Goal: Find specific page/section: Find specific page/section

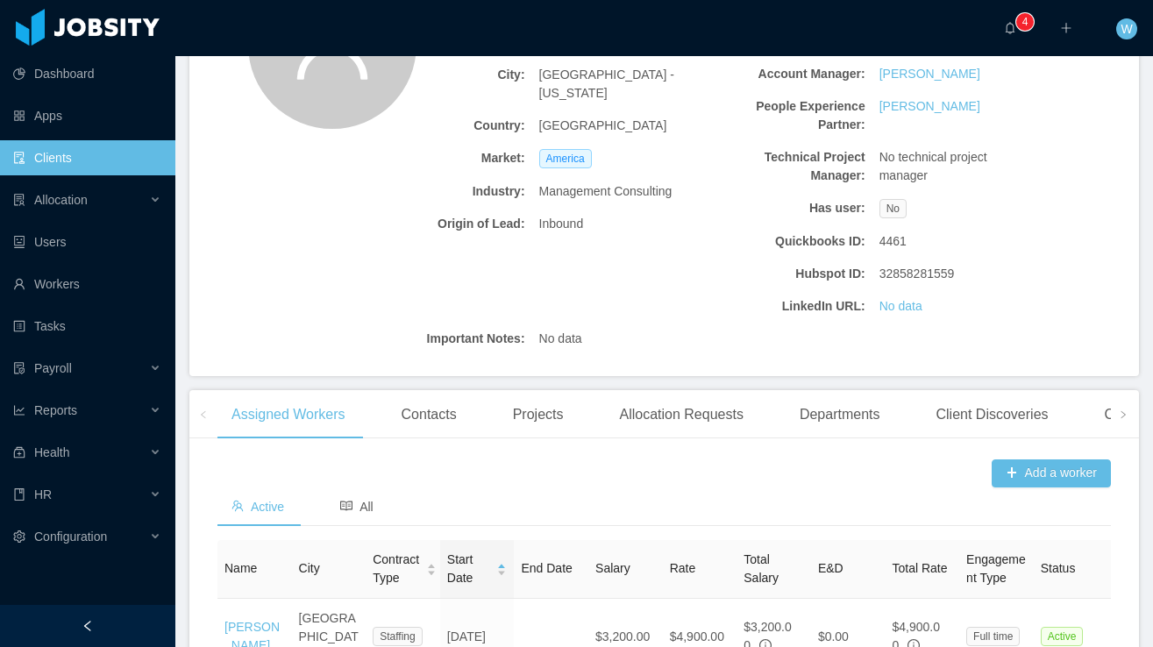
scroll to position [235, 0]
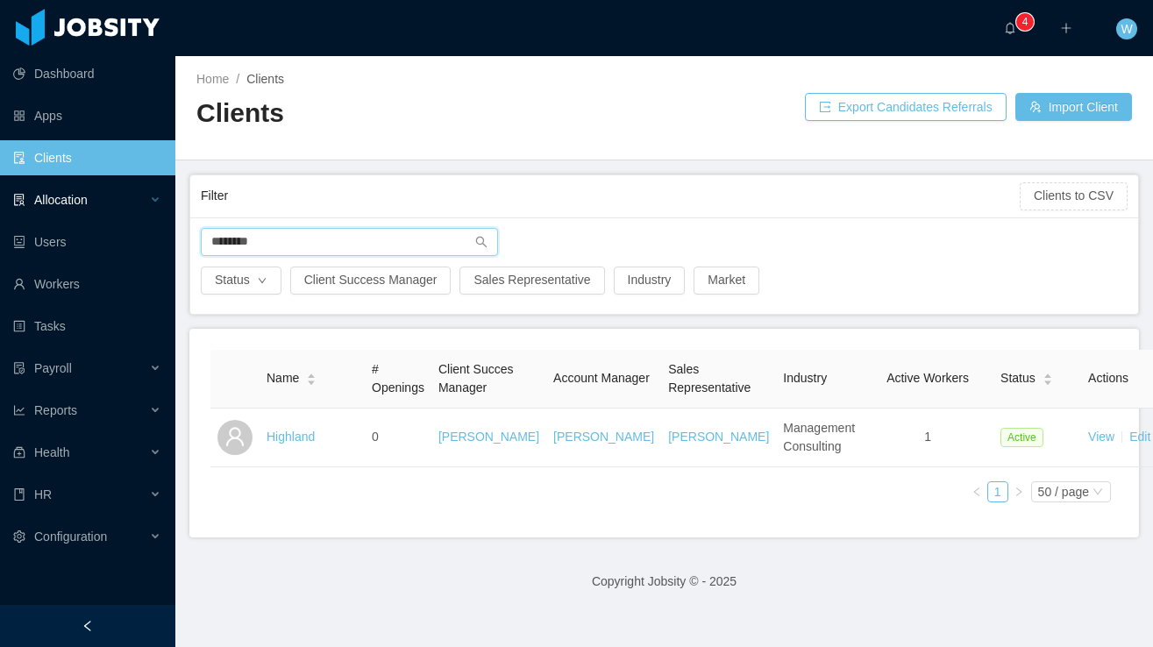
drag, startPoint x: 334, startPoint y: 240, endPoint x: 149, endPoint y: 216, distance: 186.4
click at [149, 216] on section "Dashboard Apps Clients Allocation Users Workers Tasks Payroll Reports Health HR…" at bounding box center [576, 323] width 1153 height 647
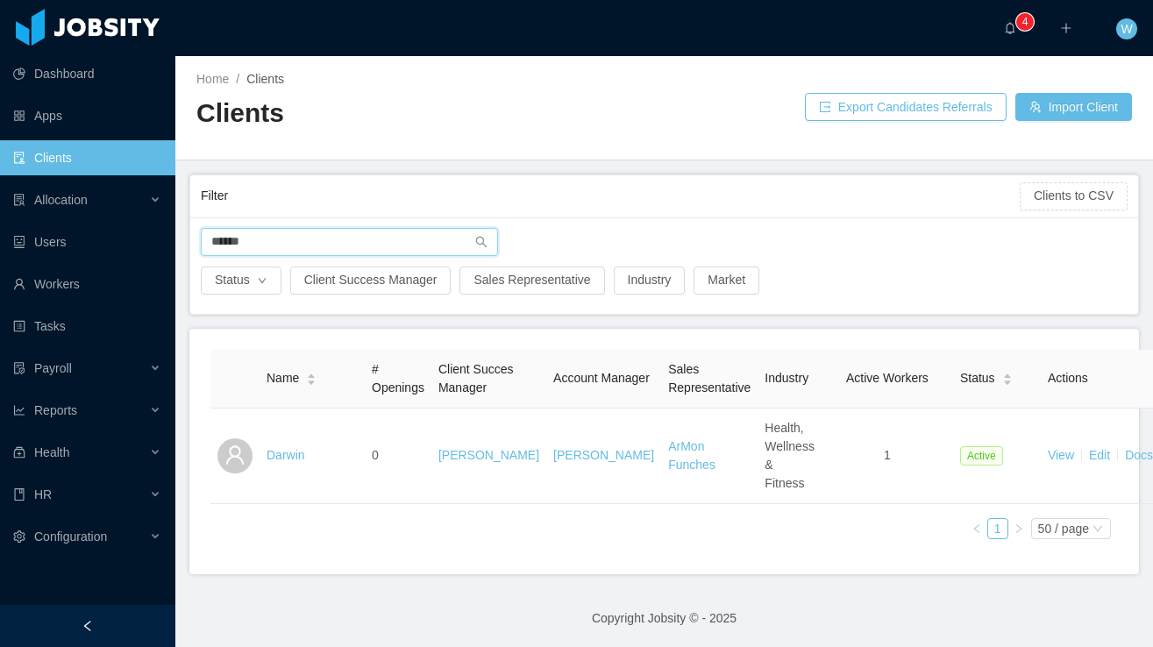
scroll to position [20, 0]
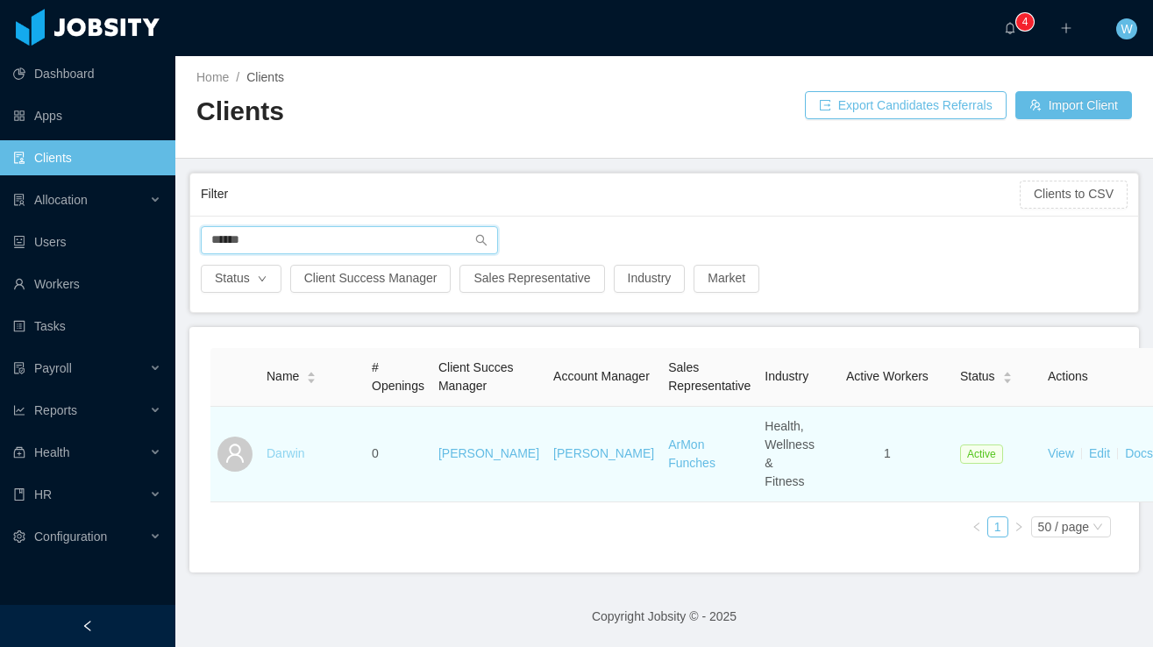
type input "******"
click at [292, 457] on link "Darwin" at bounding box center [285, 453] width 39 height 14
